Goal: Navigation & Orientation: Find specific page/section

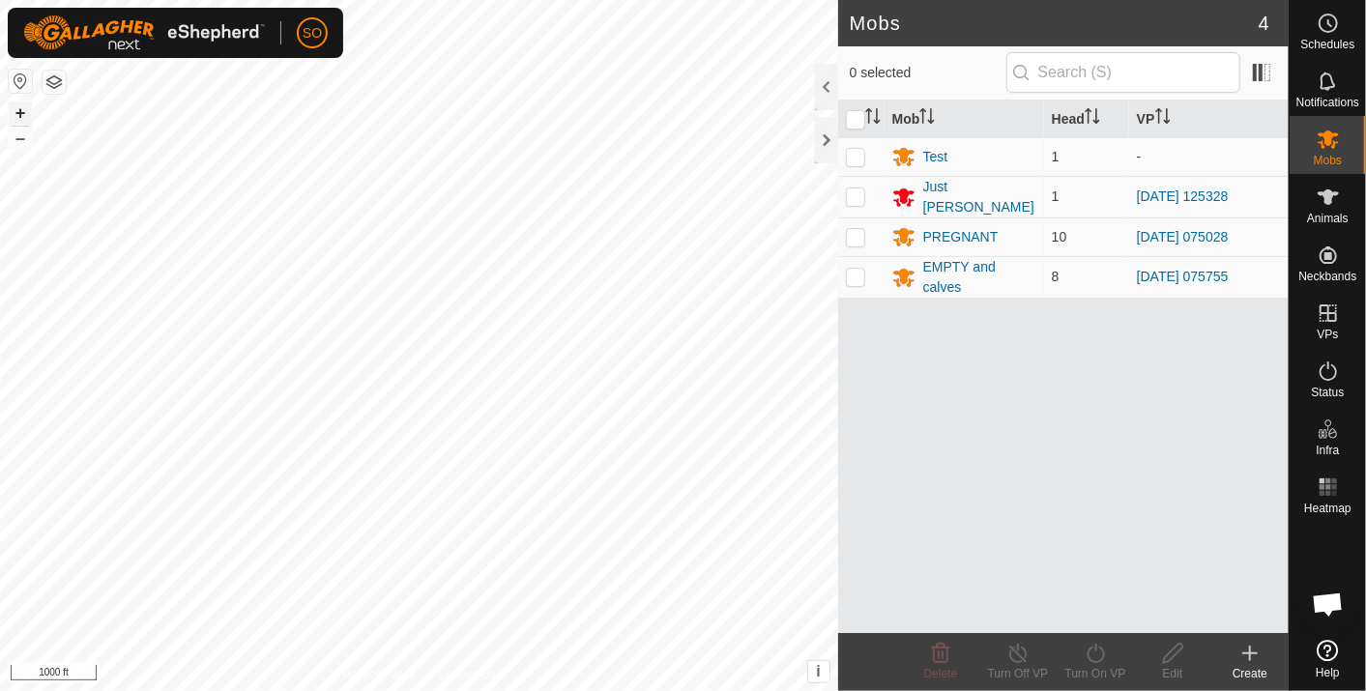
click at [18, 104] on button "+" at bounding box center [20, 112] width 23 height 23
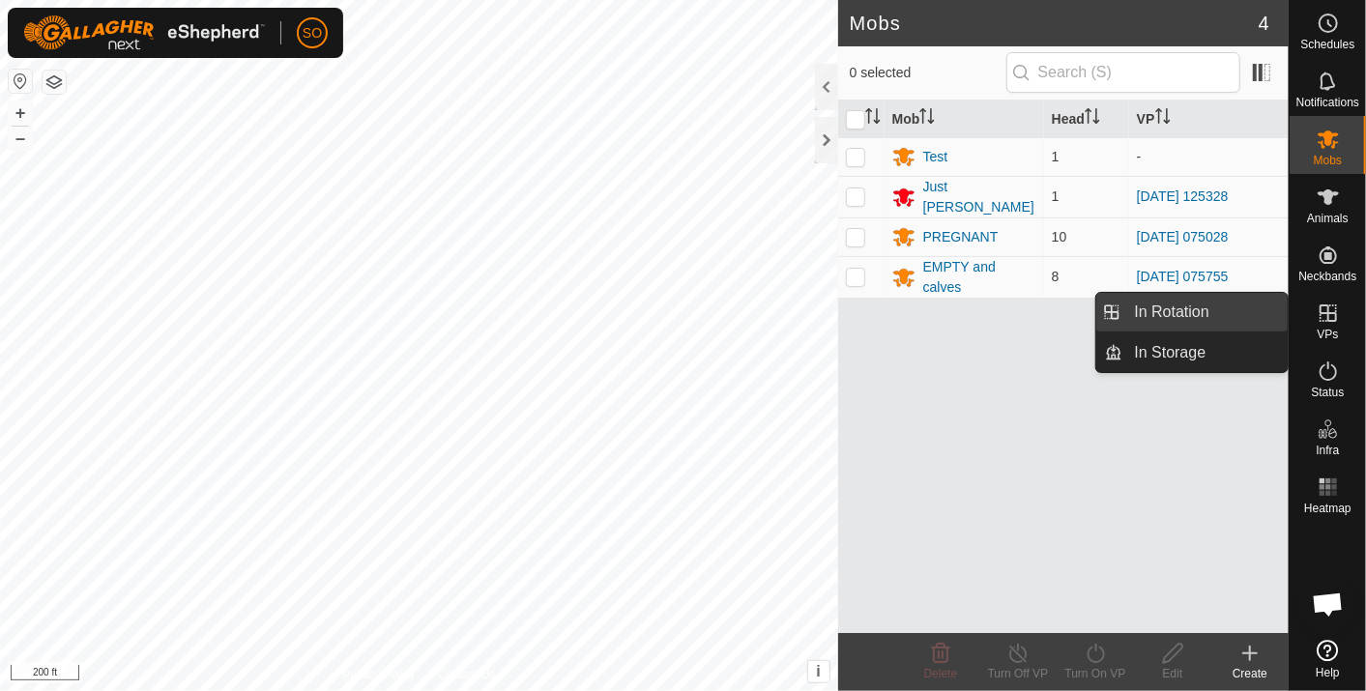
click at [1237, 302] on link "In Rotation" at bounding box center [1205, 312] width 165 height 39
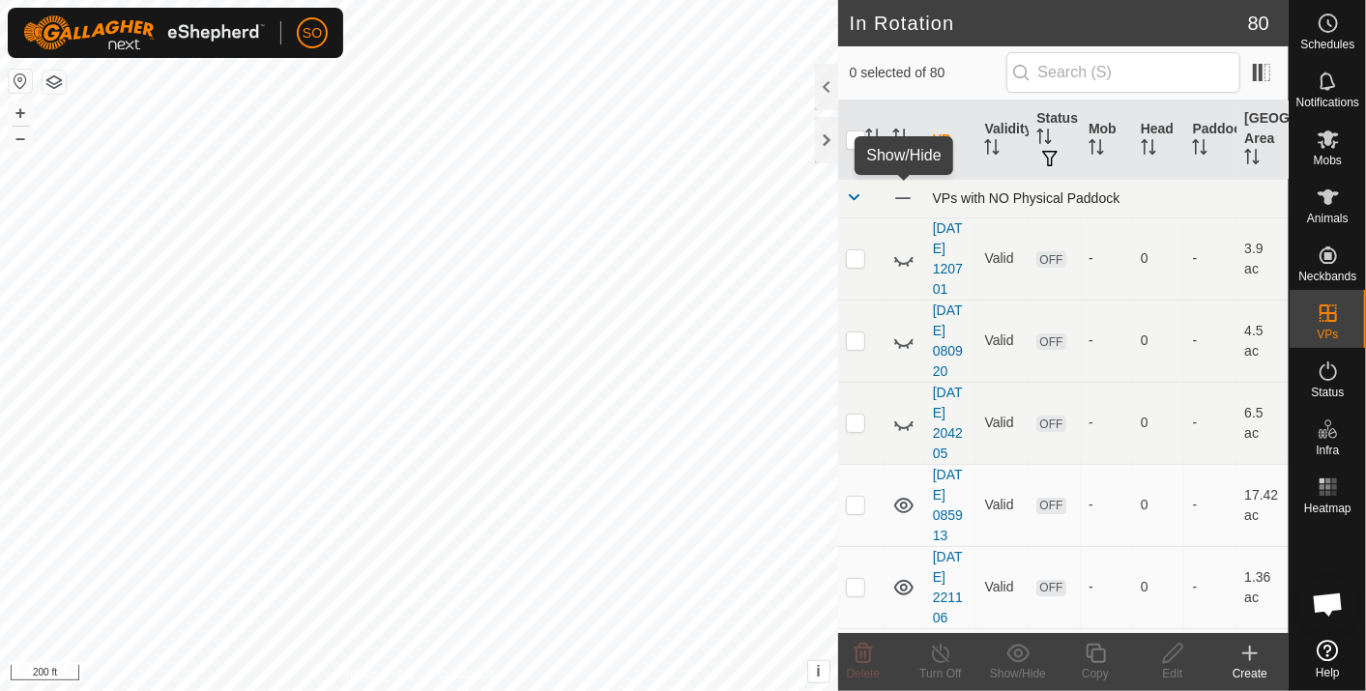
click at [900, 193] on span at bounding box center [902, 198] width 21 height 21
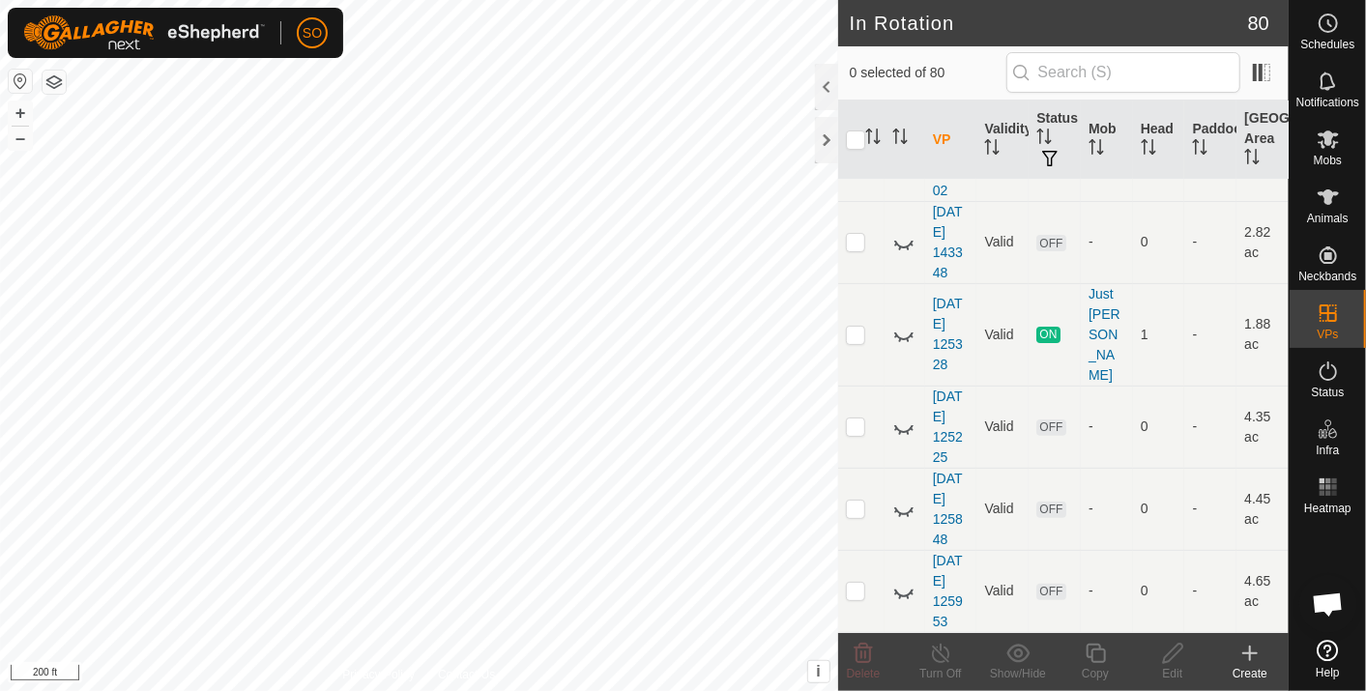
scroll to position [4293, 0]
click at [905, 319] on icon at bounding box center [903, 330] width 23 height 23
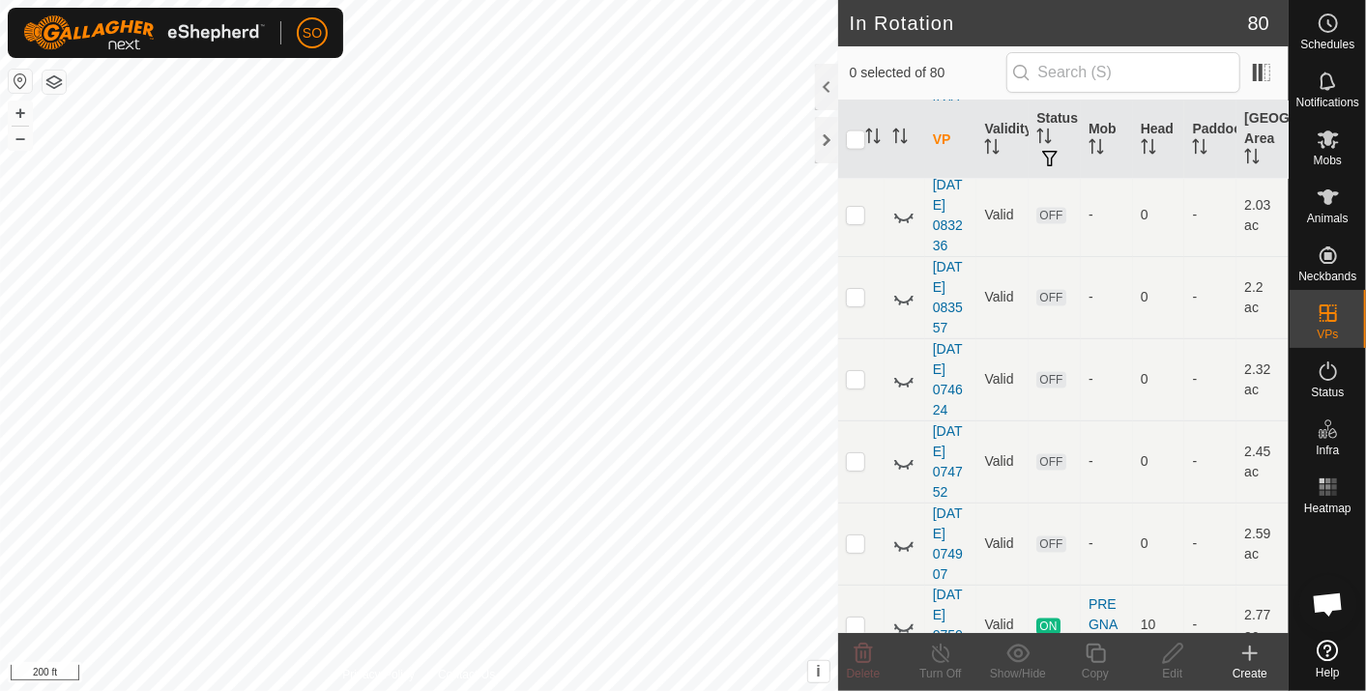
scroll to position [5888, 0]
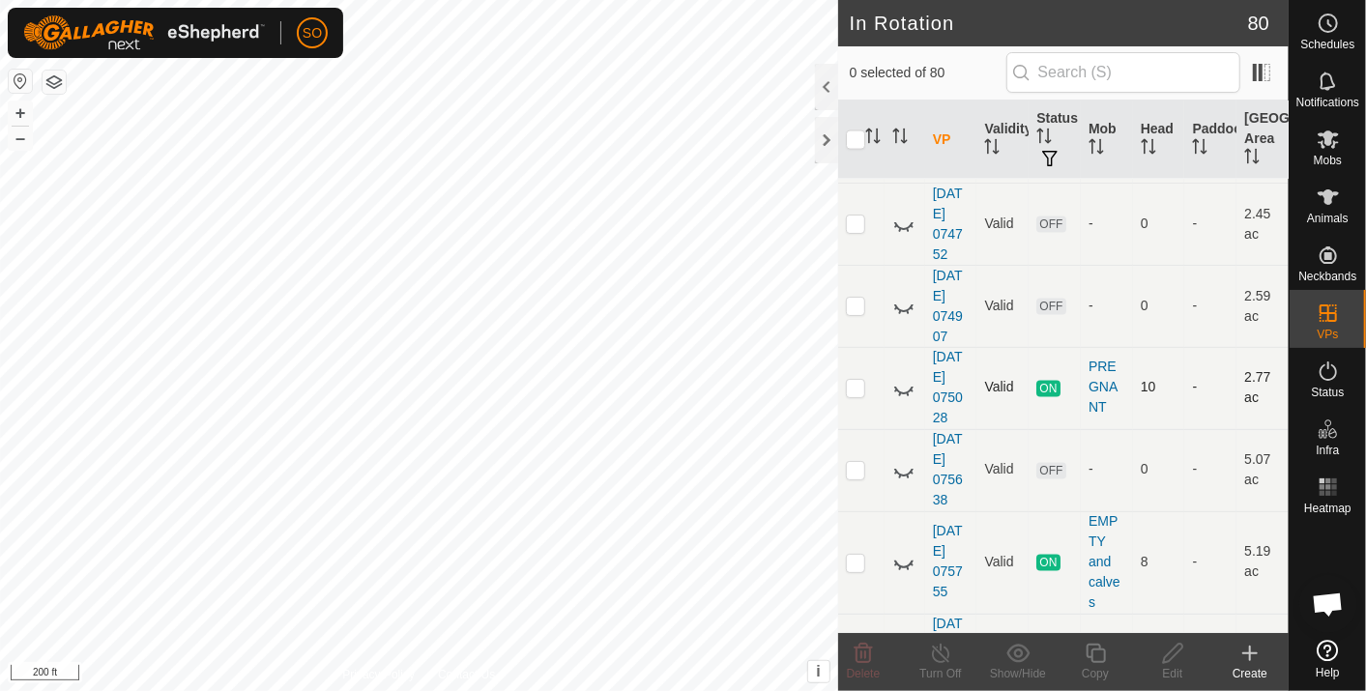
click at [900, 377] on icon at bounding box center [903, 388] width 23 height 23
click at [909, 551] on icon at bounding box center [903, 562] width 23 height 23
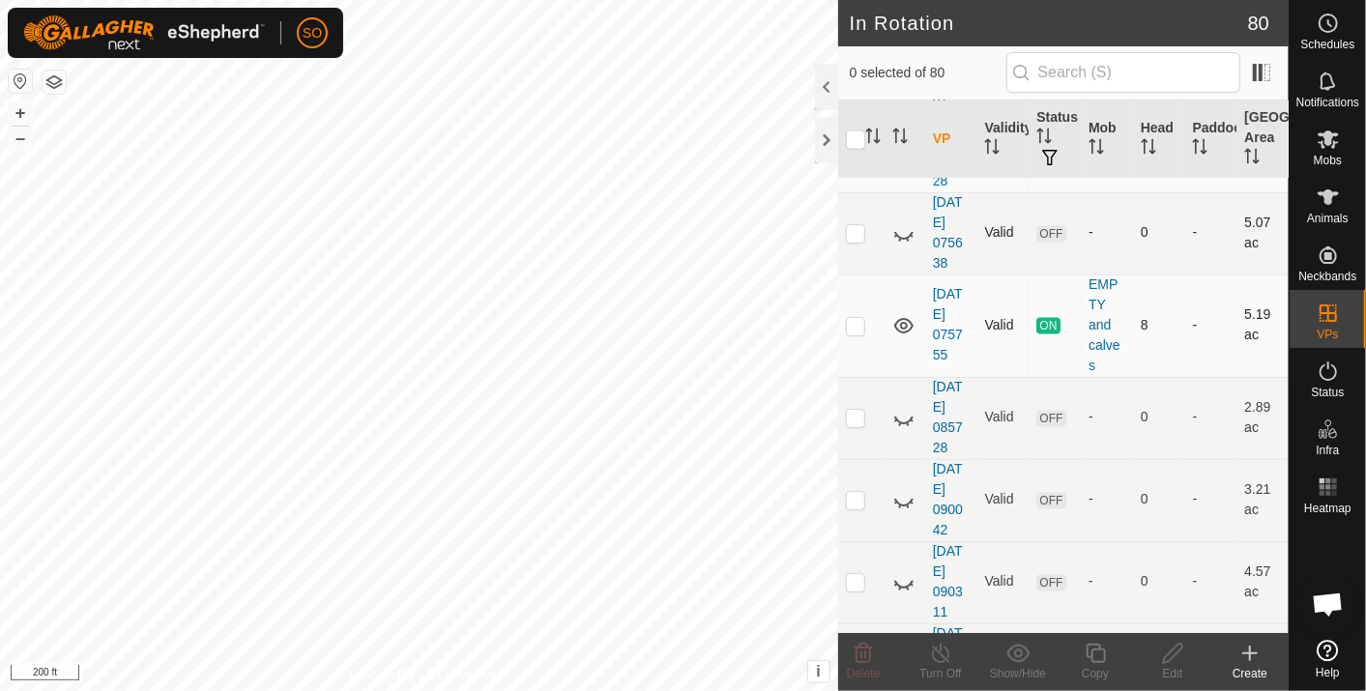
scroll to position [6128, 0]
click at [903, 404] on icon at bounding box center [903, 415] width 23 height 23
click at [903, 408] on icon at bounding box center [903, 415] width 19 height 15
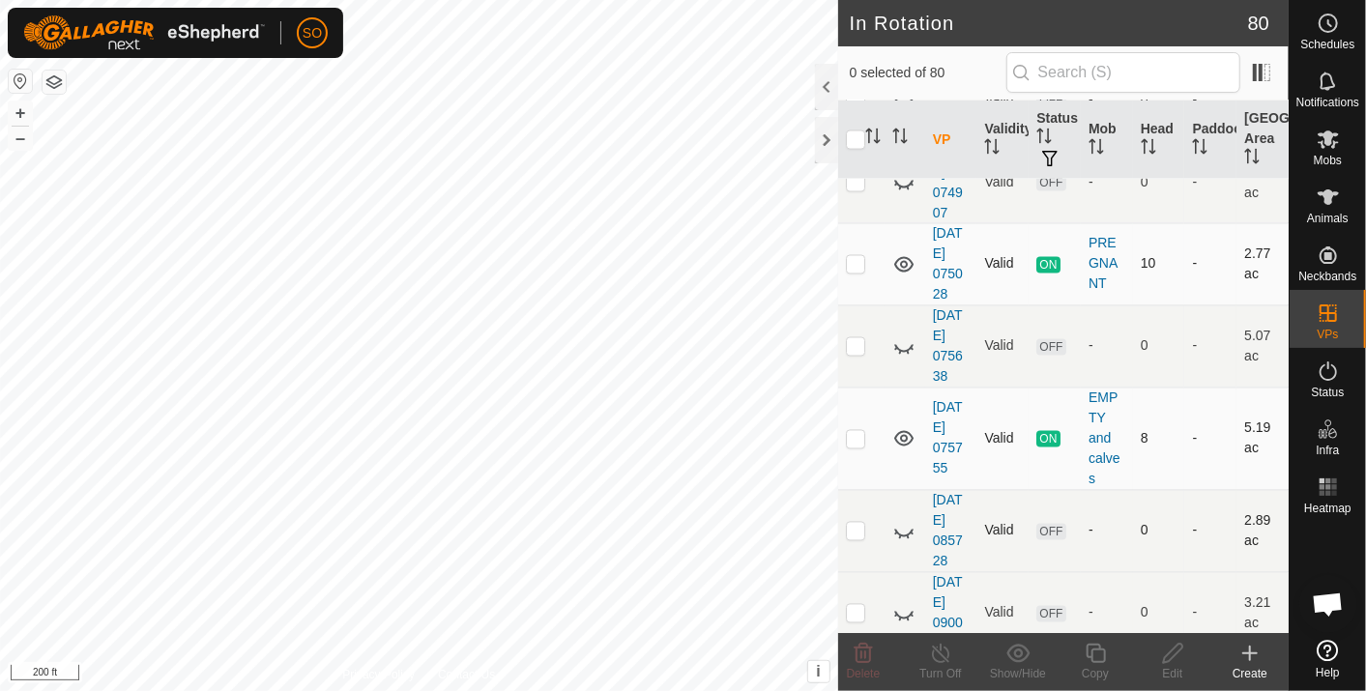
scroll to position [6014, 0]
click at [908, 333] on icon at bounding box center [903, 344] width 23 height 23
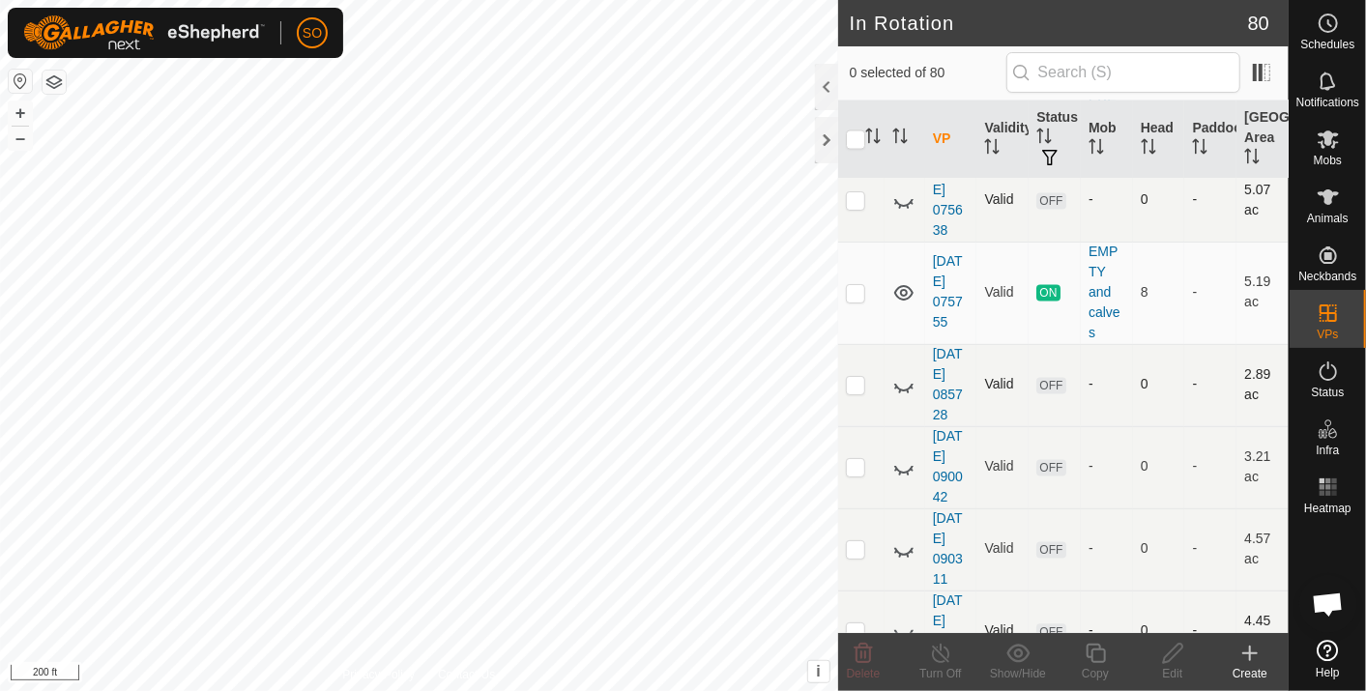
click at [903, 621] on icon at bounding box center [903, 632] width 23 height 23
click at [901, 538] on icon at bounding box center [903, 549] width 23 height 23
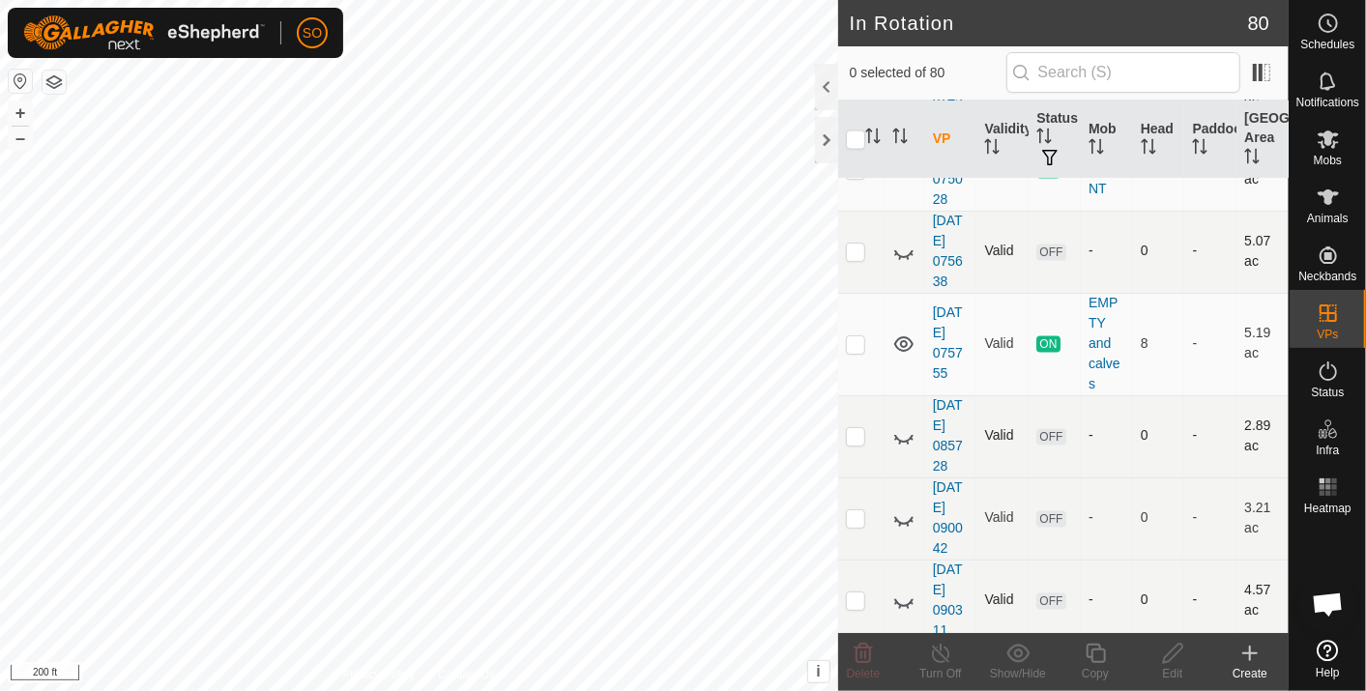
scroll to position [6109, 0]
click at [905, 506] on icon at bounding box center [903, 517] width 23 height 23
click at [905, 509] on icon at bounding box center [903, 516] width 19 height 15
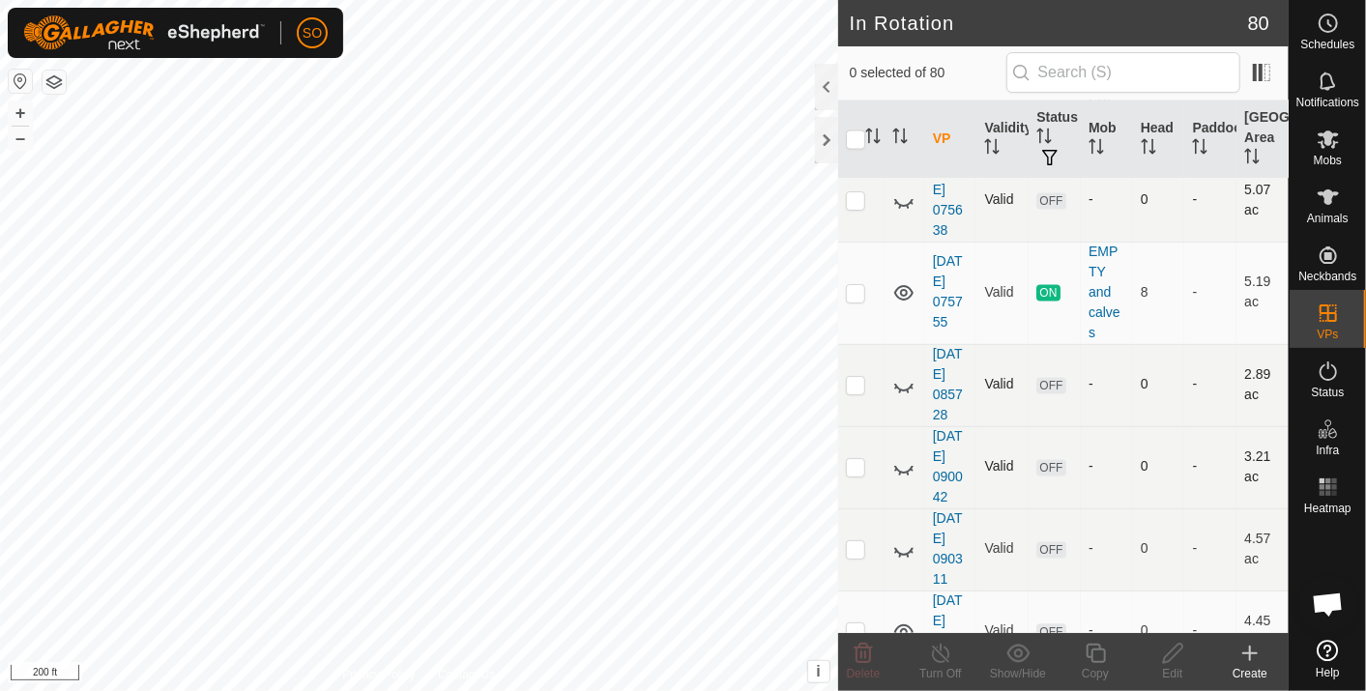
click at [906, 621] on icon at bounding box center [903, 632] width 23 height 23
